Goal: Check status: Check status

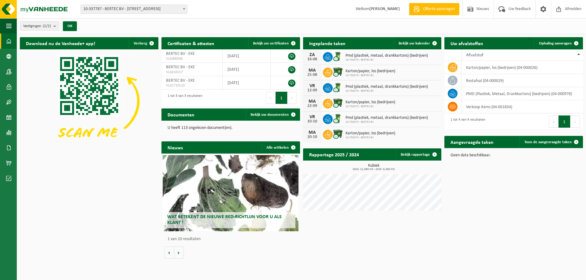
click at [181, 8] on span "10-337787 - BERTEC BV - [STREET_ADDRESS]" at bounding box center [134, 9] width 106 height 9
select select "6418"
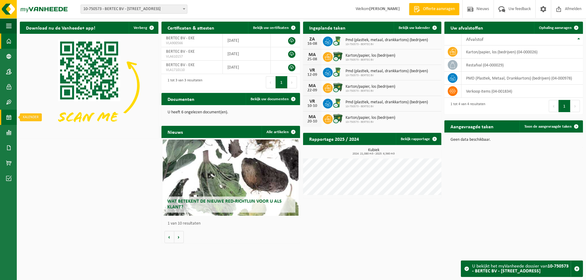
click at [6, 118] on span at bounding box center [8, 117] width 5 height 15
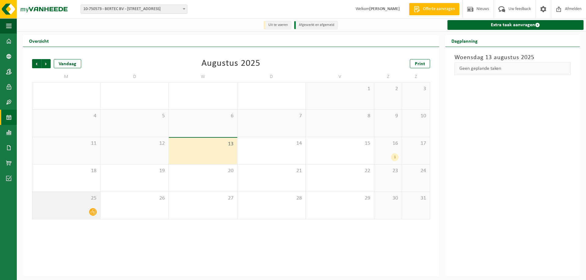
click at [87, 200] on span "25" at bounding box center [66, 198] width 62 height 7
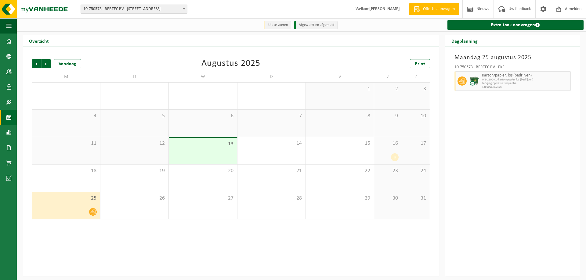
click at [383, 152] on div "16 1" at bounding box center [387, 150] width 27 height 27
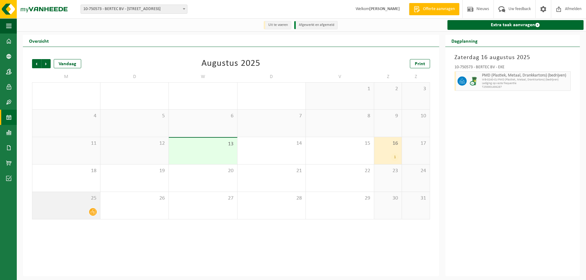
click at [84, 200] on span "25" at bounding box center [66, 198] width 62 height 7
